Goal: Navigation & Orientation: Find specific page/section

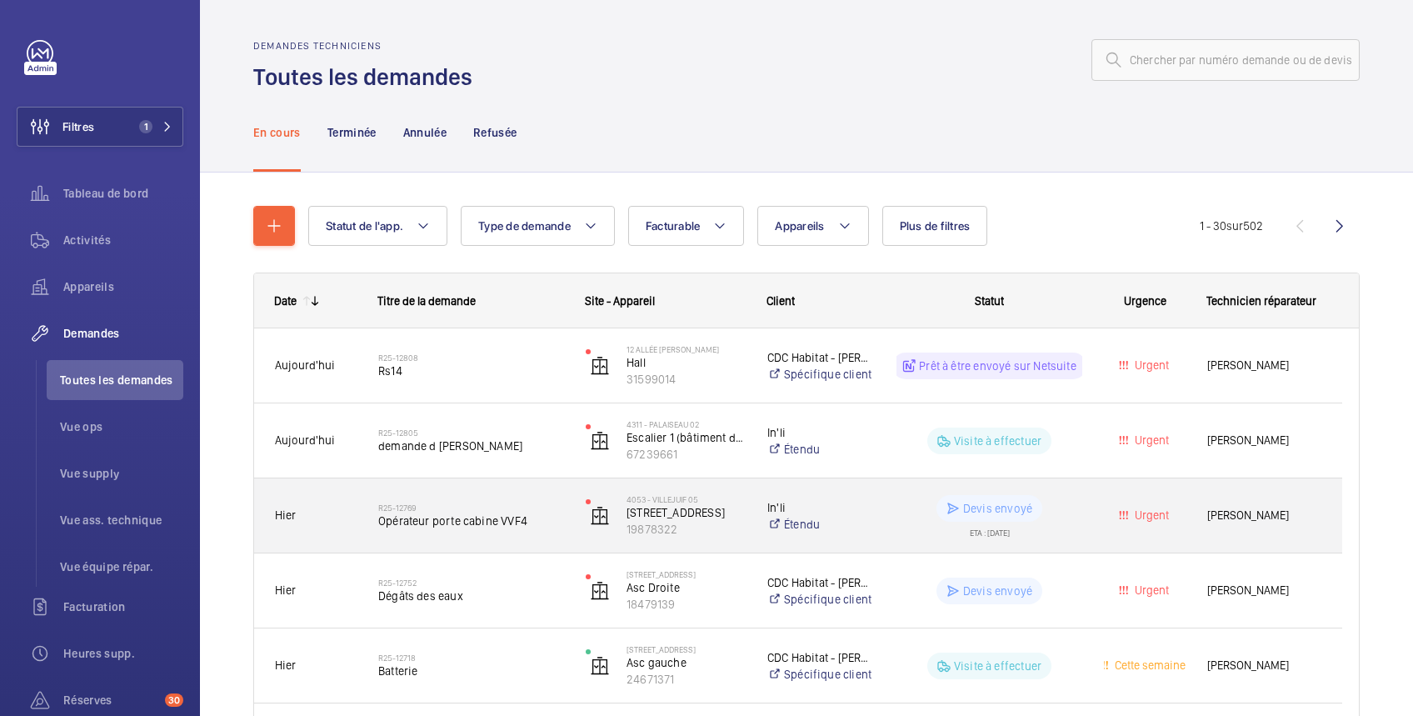
scroll to position [296, 0]
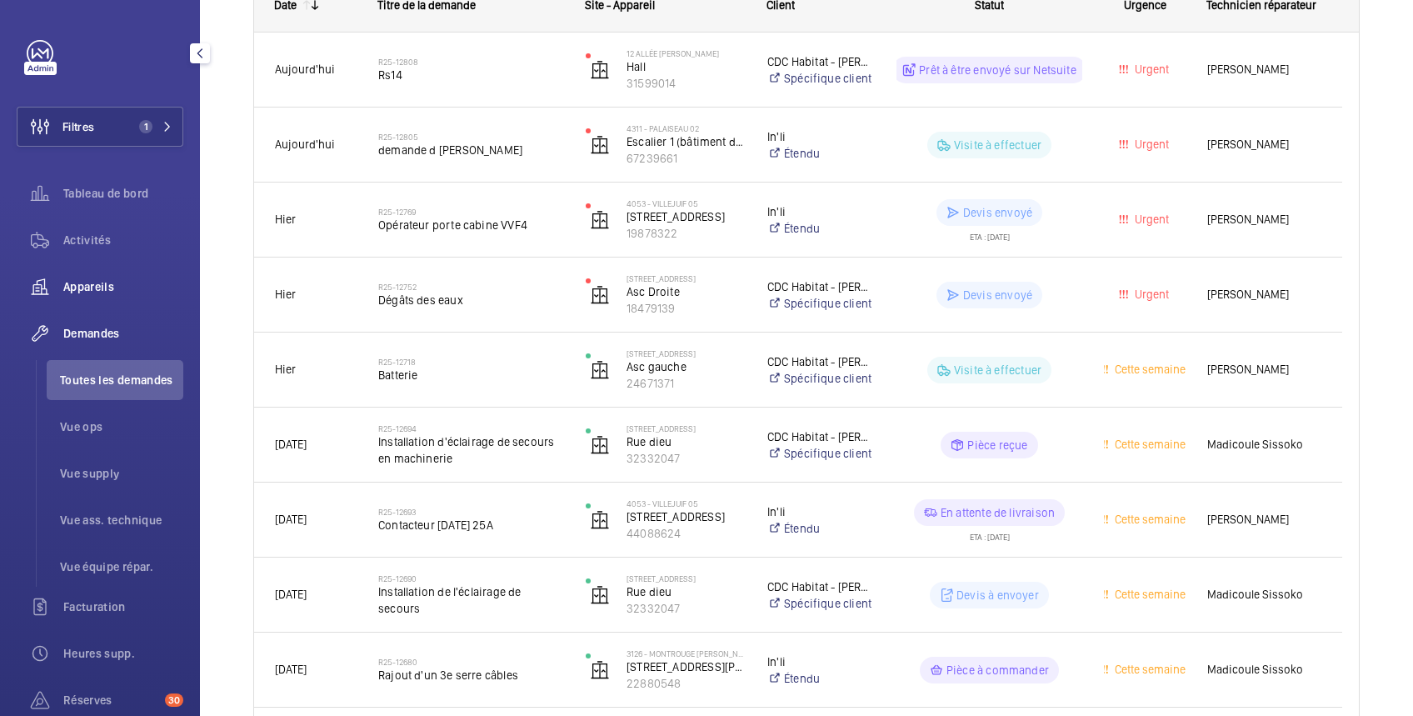
click at [102, 287] on span "Appareils" at bounding box center [123, 286] width 120 height 17
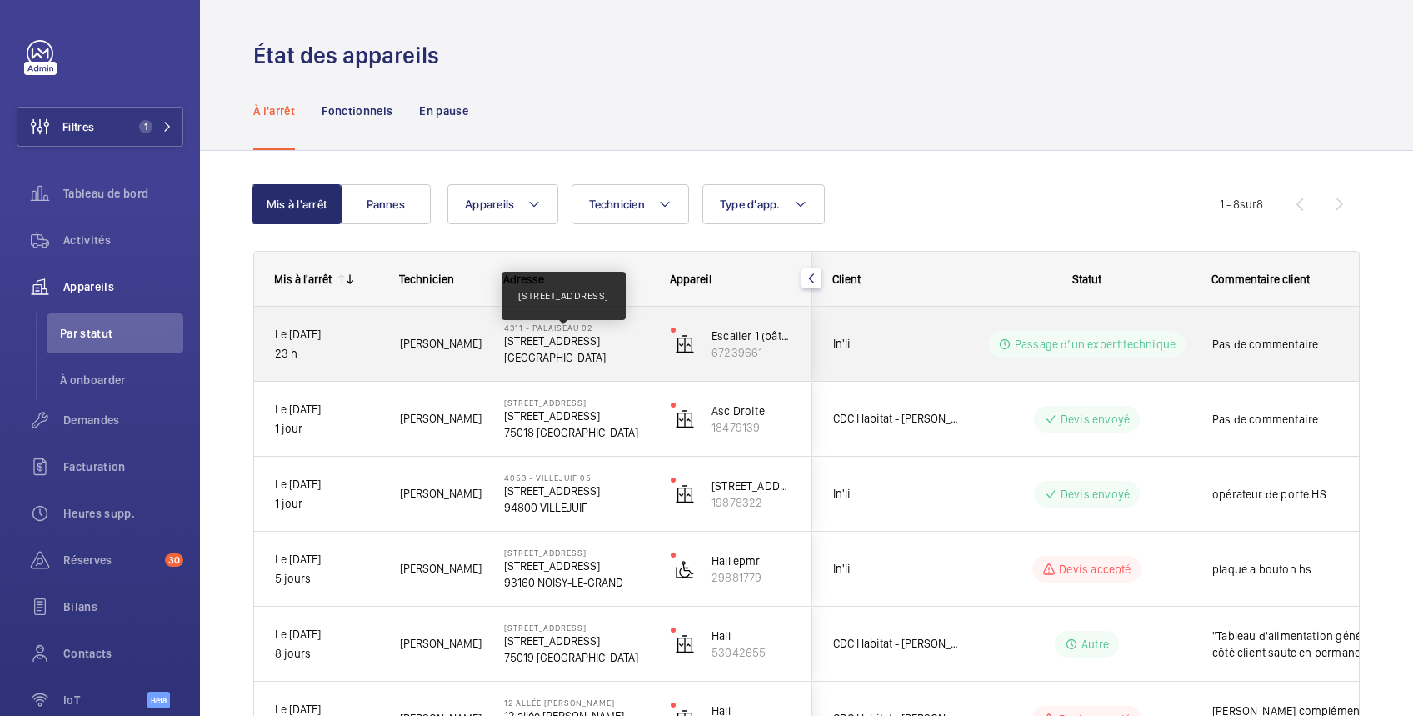
scroll to position [287, 0]
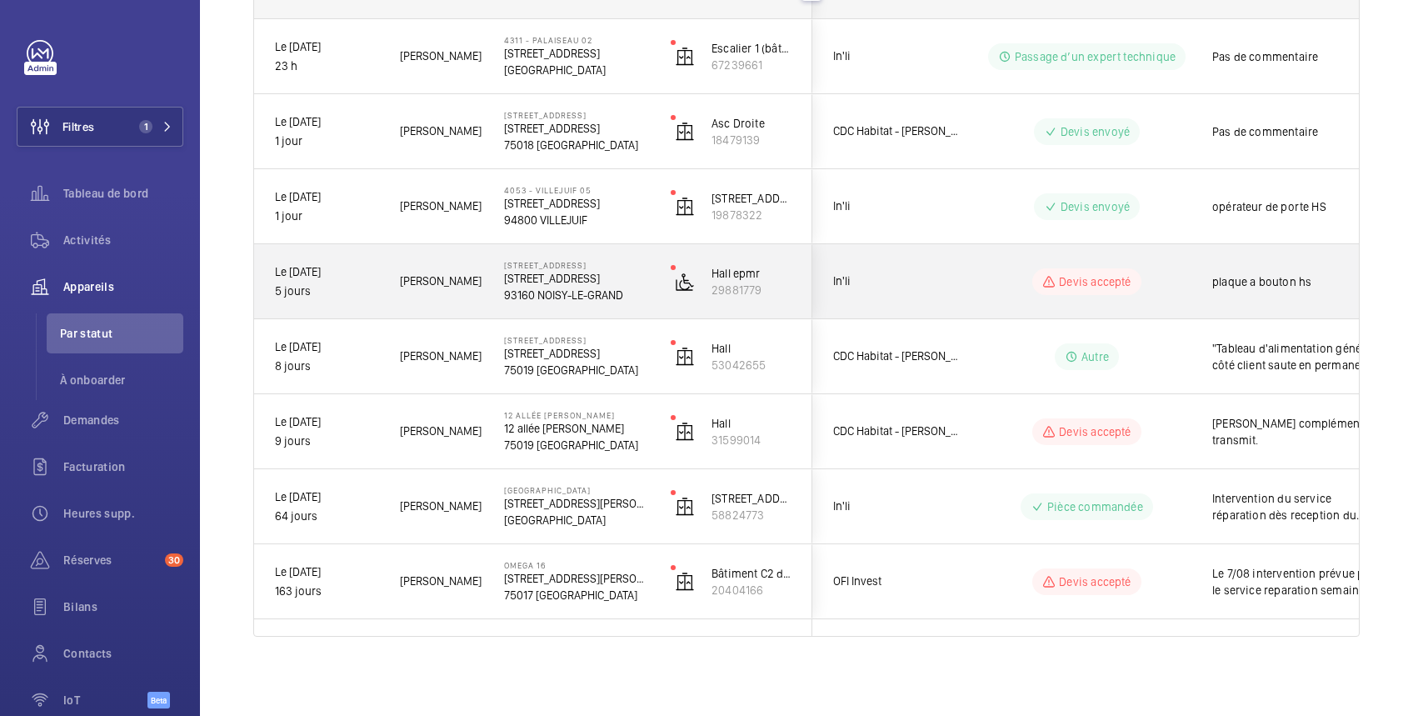
drag, startPoint x: 492, startPoint y: 272, endPoint x: 628, endPoint y: 292, distance: 138.0
click at [628, 292] on div "[STREET_ADDRESS][GEOGRAPHIC_DATA] [STREET_ADDRESS]" at bounding box center [566, 281] width 165 height 75
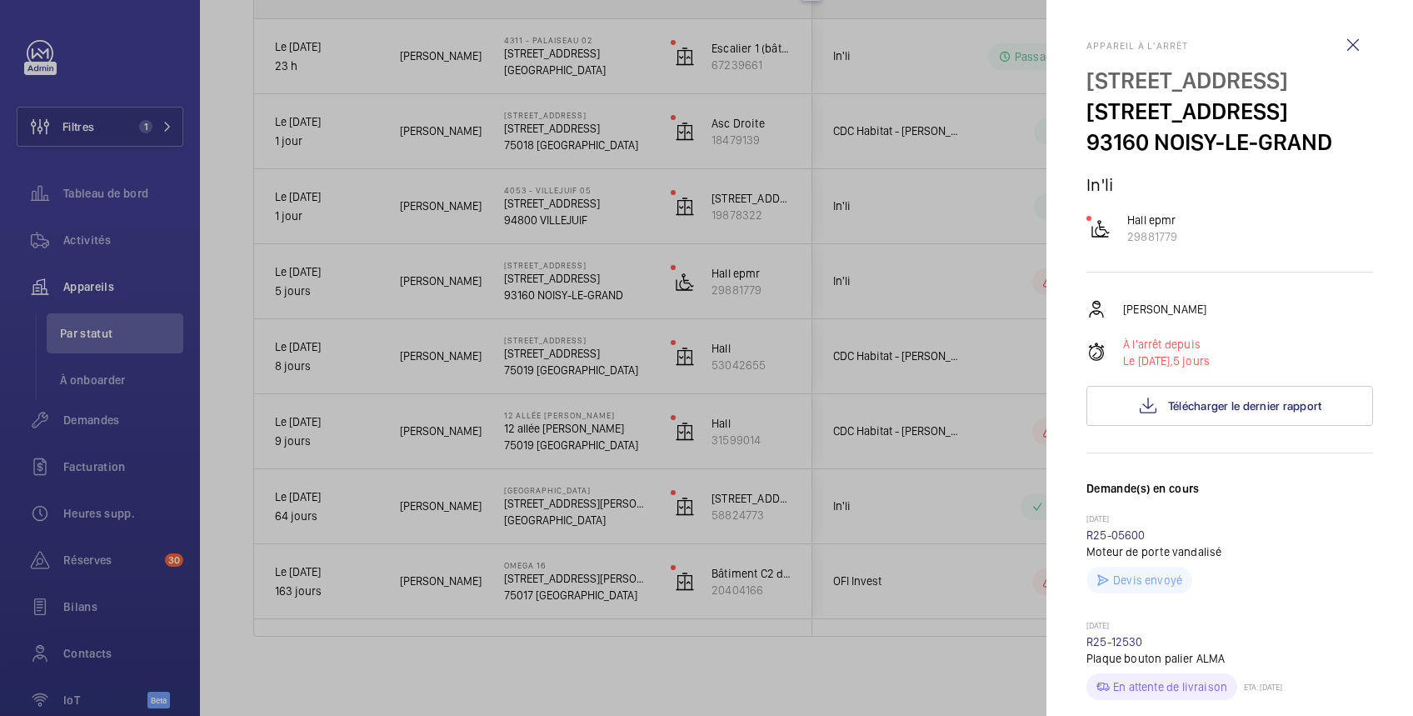
drag, startPoint x: 1085, startPoint y: 136, endPoint x: 1337, endPoint y: 212, distance: 263.6
click at [1337, 212] on mat-sidenav "Appareil à l'arrêt [STREET_ADDRESS] [STREET_ADDRESS] In'[PERSON_NAME] epmr 2988…" at bounding box center [1229, 358] width 367 height 716
copy div "[STREET_ADDRESS]"
